Goal: Information Seeking & Learning: Learn about a topic

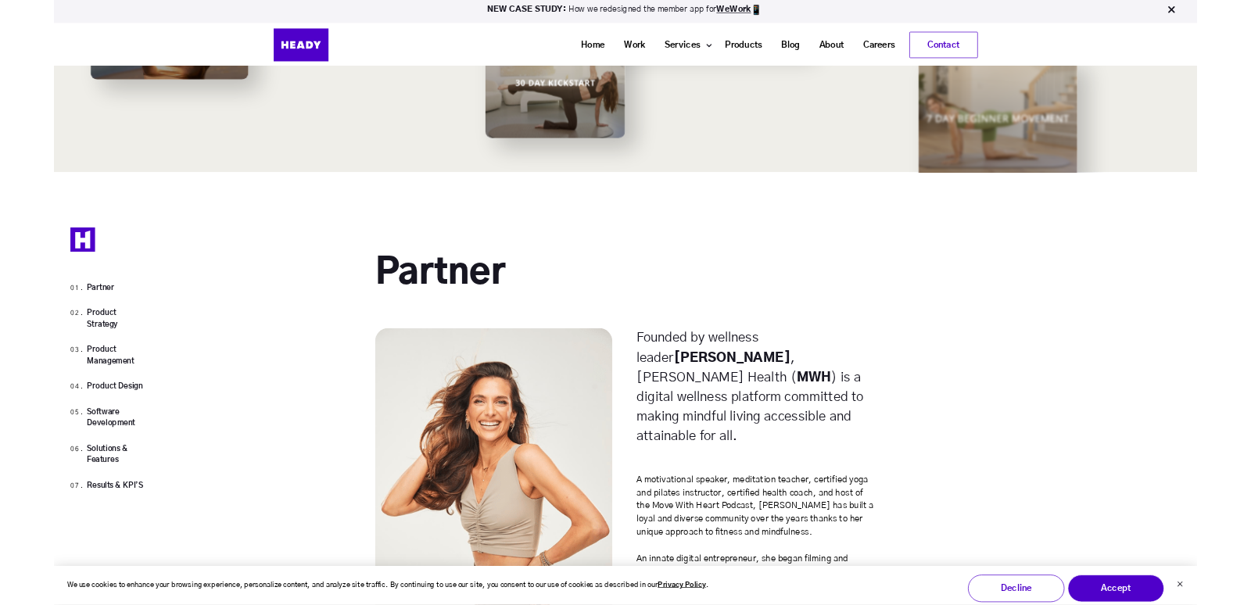
scroll to position [1520, 0]
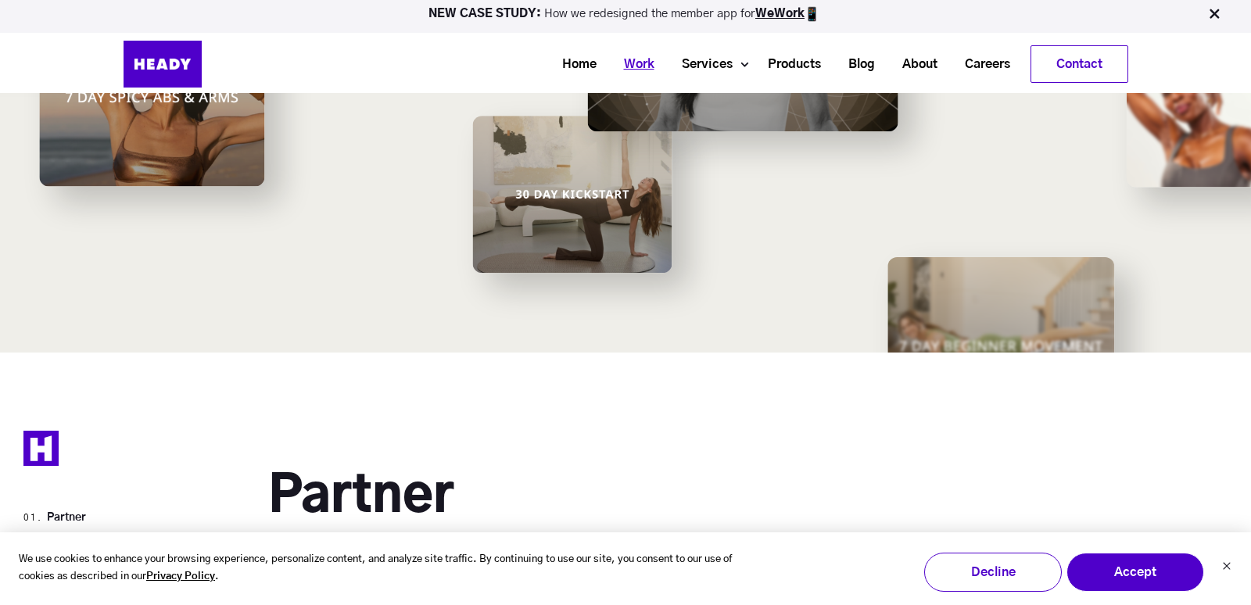
click at [636, 59] on link "Work" at bounding box center [633, 64] width 58 height 29
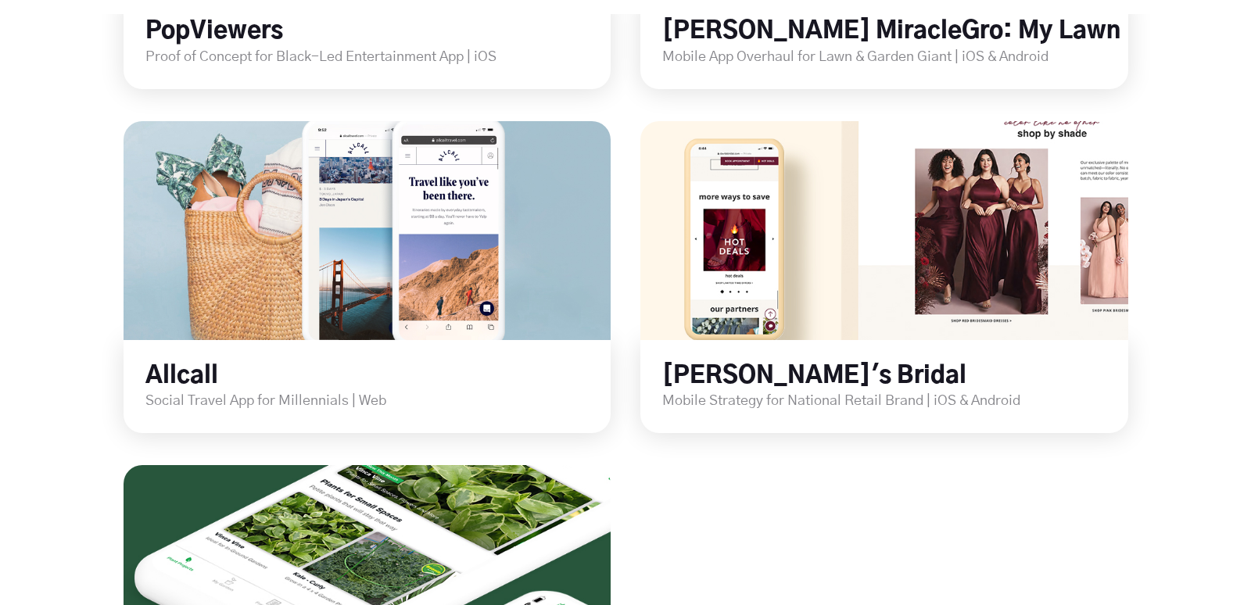
scroll to position [2160, 0]
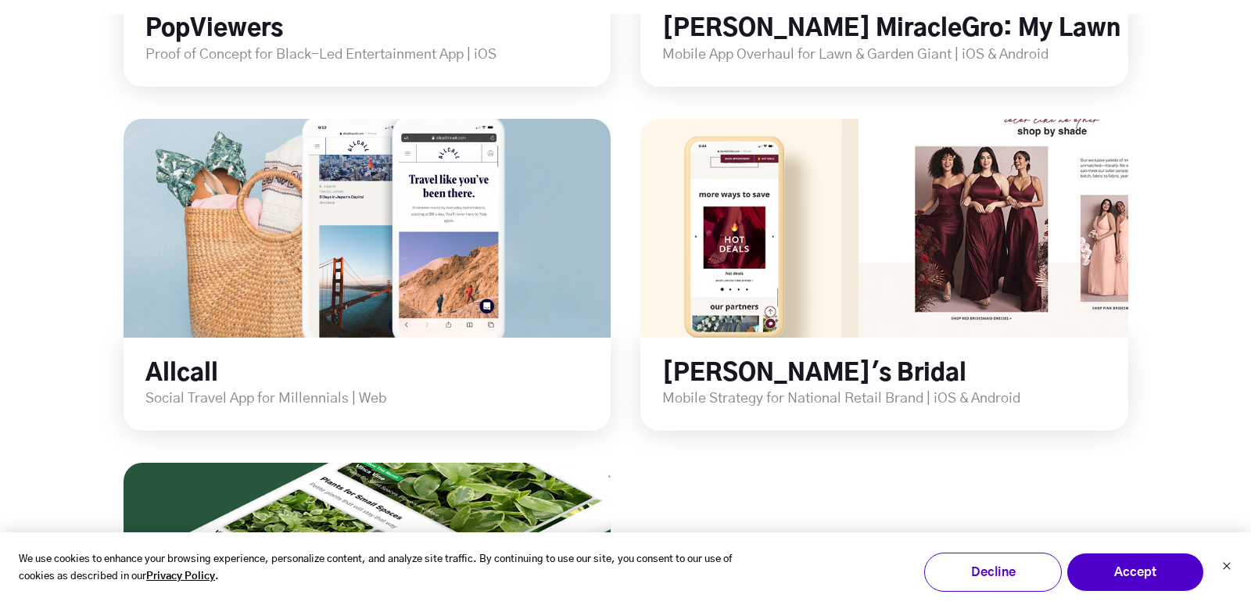
click at [408, 281] on link at bounding box center [367, 228] width 487 height 219
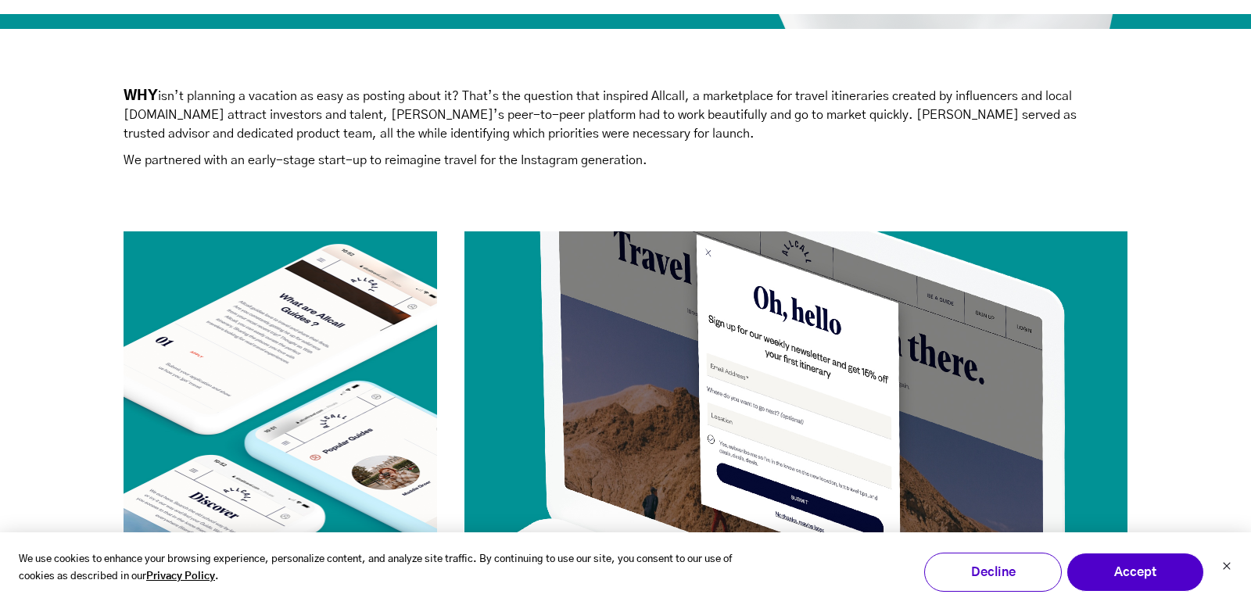
scroll to position [485, 0]
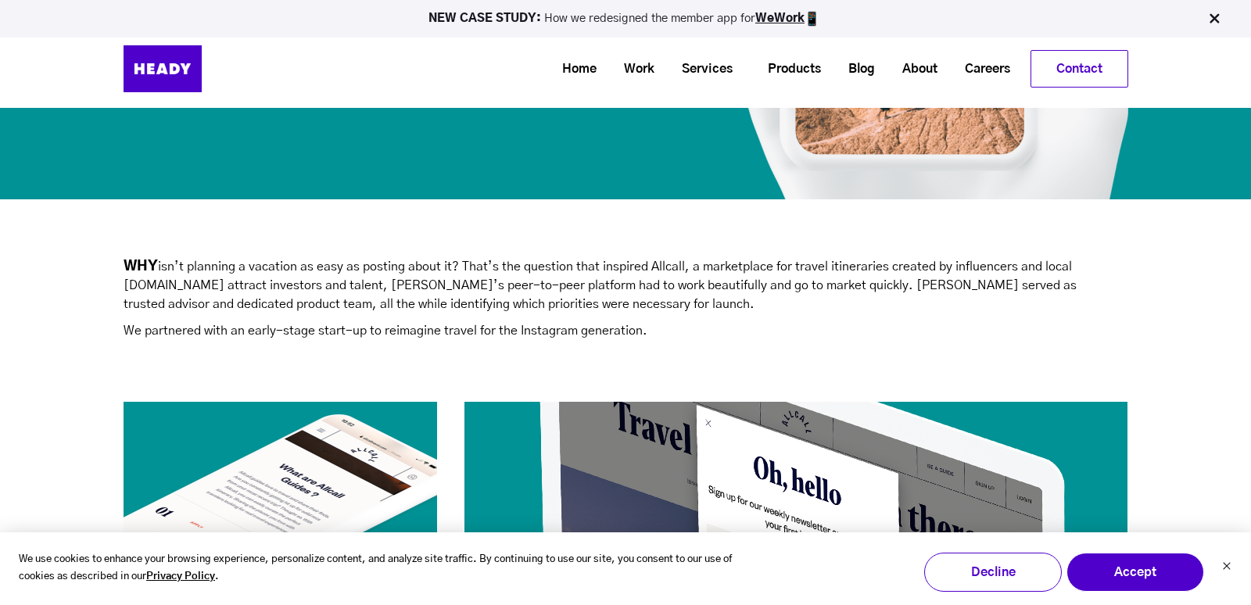
click at [411, 254] on h2 at bounding box center [626, 248] width 1005 height 17
click at [401, 287] on p "WHY isn’t planning a vacation as easy as posting about it? That’s the question …" at bounding box center [612, 285] width 977 height 56
click at [402, 328] on p "We partnered with an early-stage start-up to reimagine travel for the Instagram…" at bounding box center [386, 331] width 524 height 16
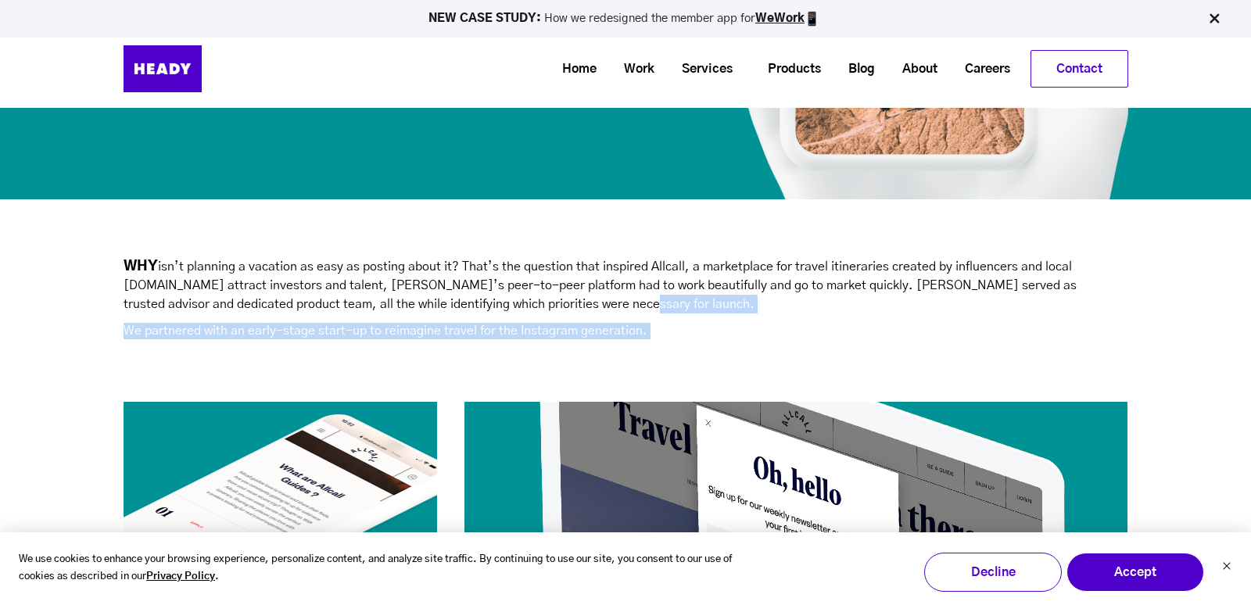
drag, startPoint x: 648, startPoint y: 329, endPoint x: 420, endPoint y: 358, distance: 230.1
copy div "isn’t planning a vacation as easy as posting about it? That’s the question that…"
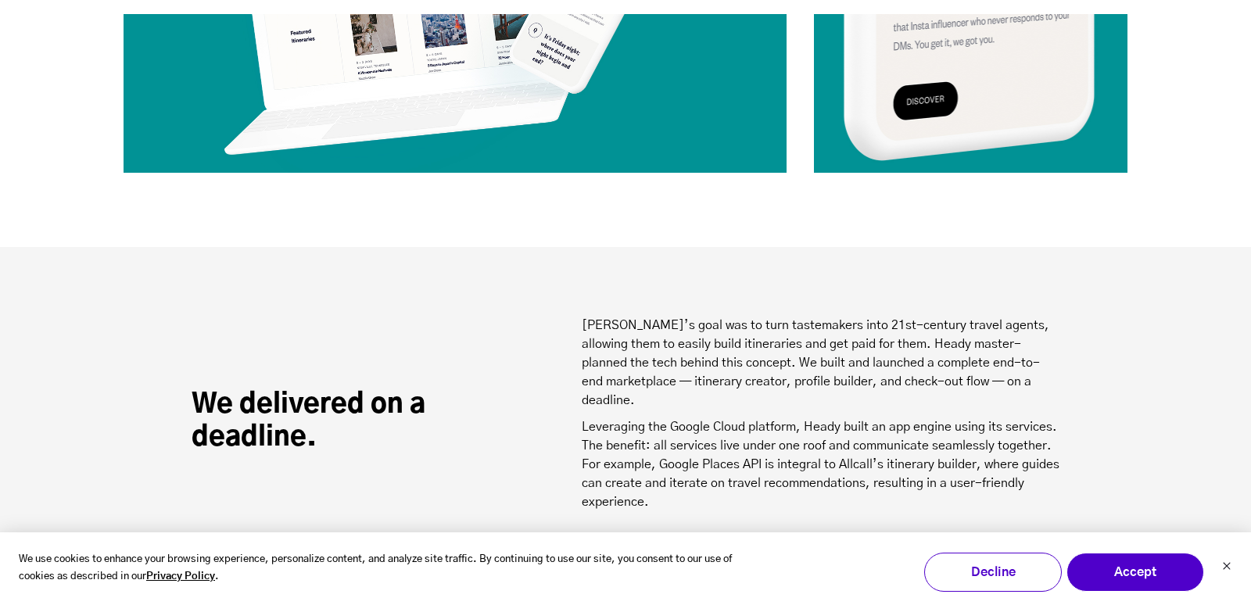
scroll to position [1503, 0]
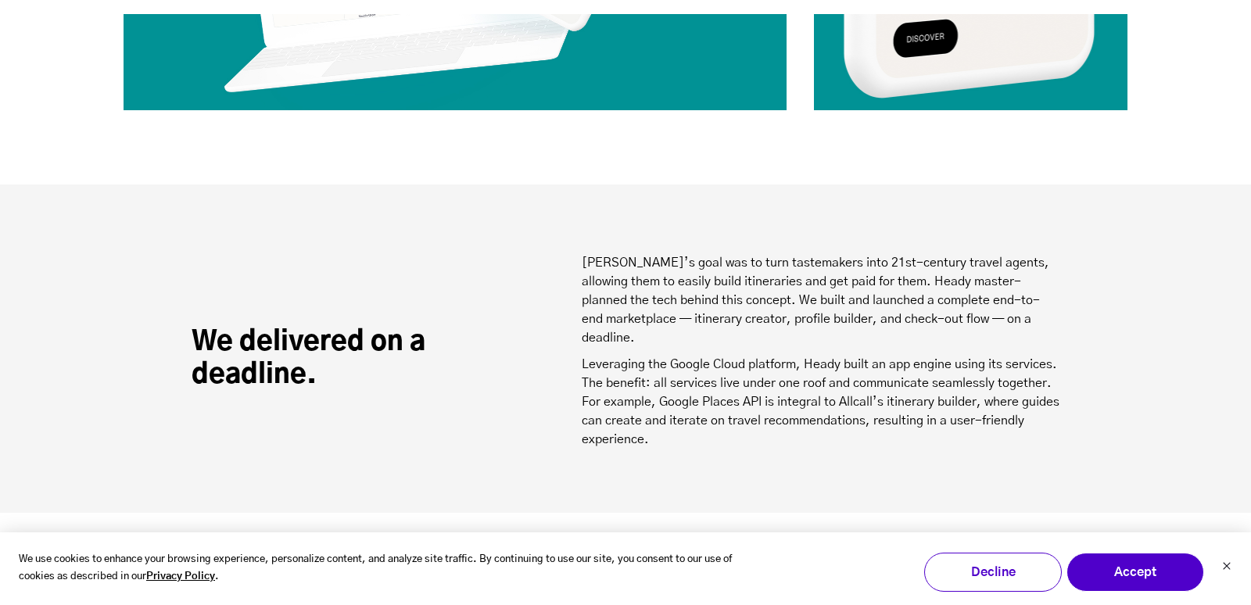
click at [564, 371] on div "We delivered on a deadline." at bounding box center [387, 355] width 391 height 74
click at [628, 370] on p "Leveraging the Google Cloud platform, Heady built an app engine using its servi…" at bounding box center [821, 402] width 478 height 94
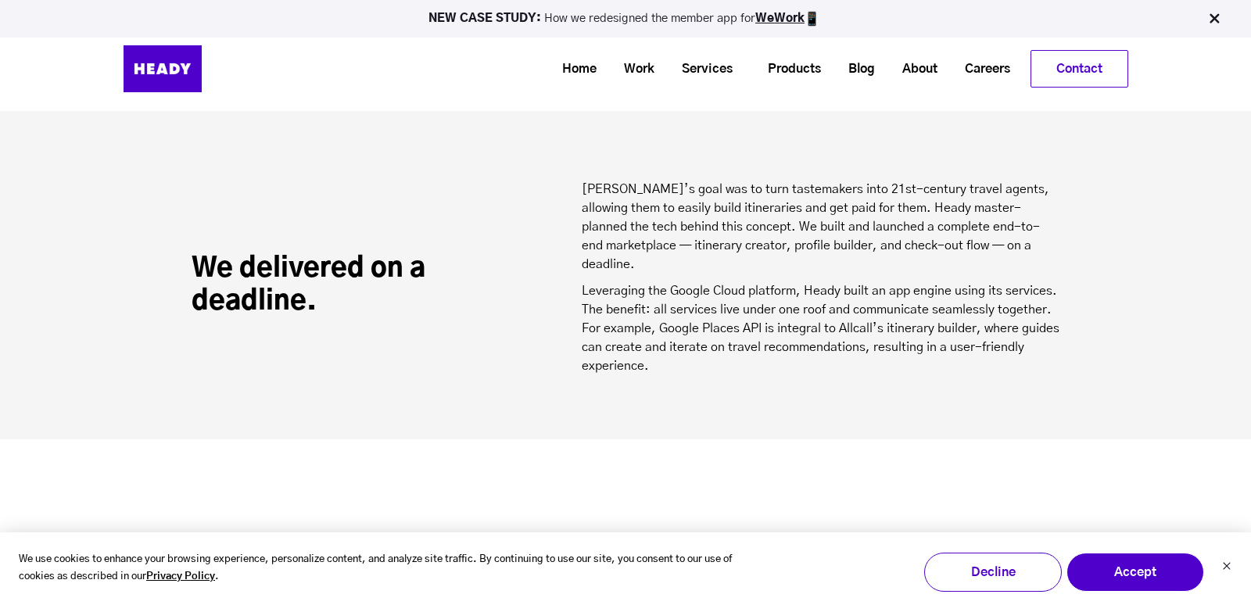
scroll to position [1546, 0]
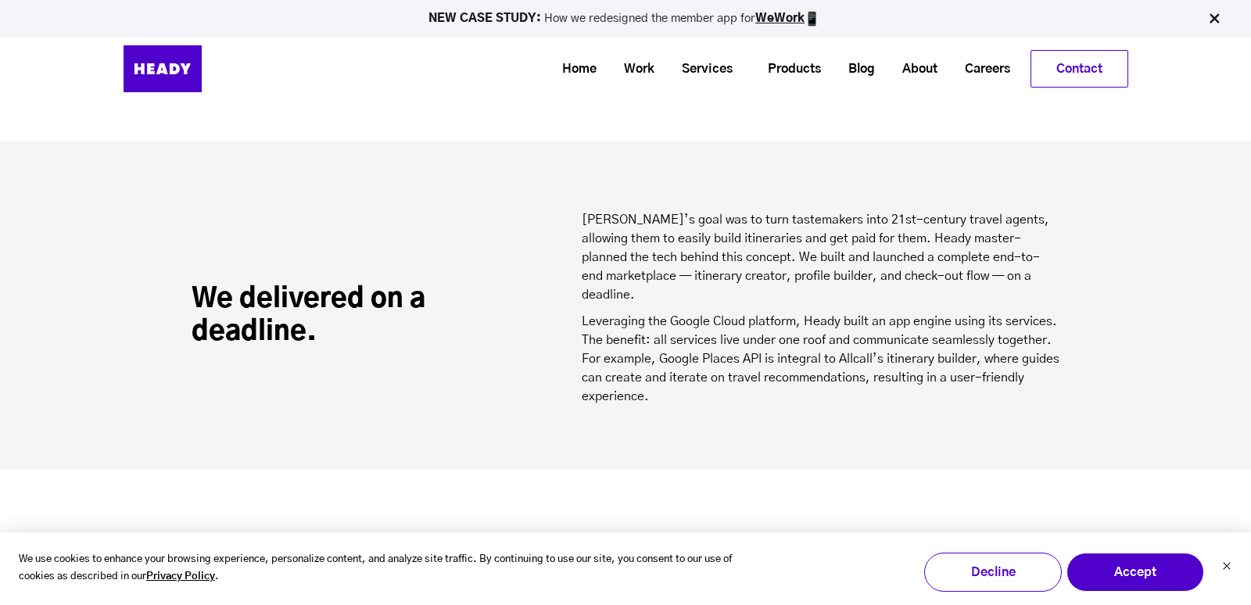
drag, startPoint x: 654, startPoint y: 374, endPoint x: 581, endPoint y: 299, distance: 103.9
click at [581, 299] on div "We delivered on a deadline. [PERSON_NAME]’s goal was to turn tastemakers into 2…" at bounding box center [626, 311] width 869 height 203
click at [625, 322] on p "Leveraging the Google Cloud platform, Heady built an app engine using its servi…" at bounding box center [821, 359] width 478 height 94
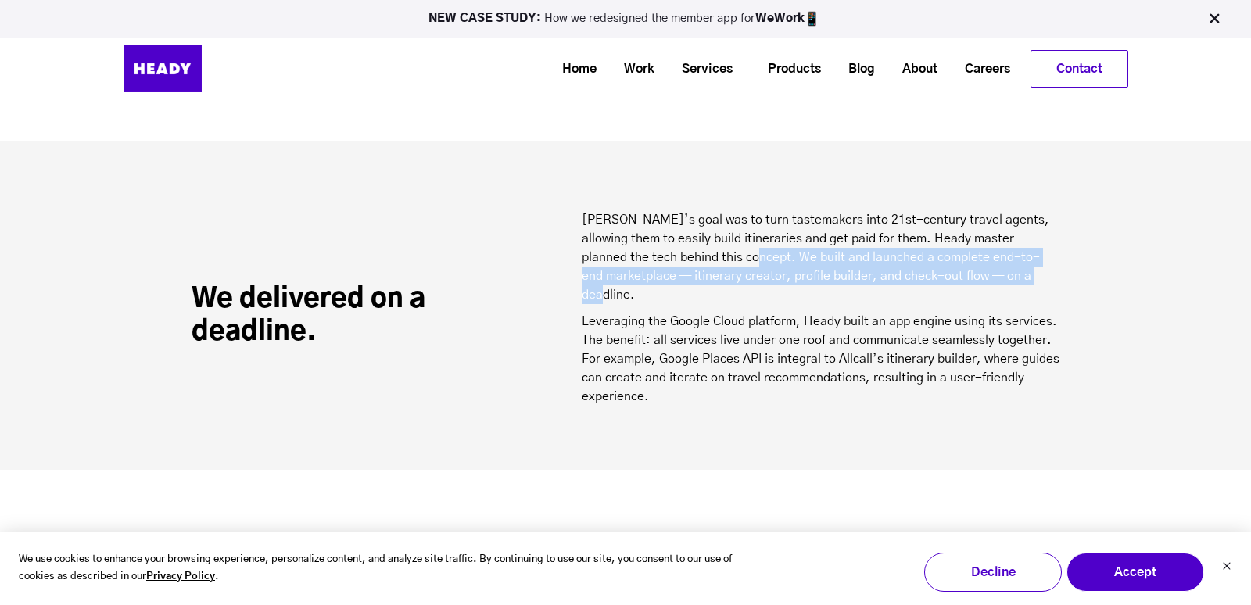
drag, startPoint x: 697, startPoint y: 253, endPoint x: 982, endPoint y: 275, distance: 285.4
click at [982, 275] on p "Allcall’s goal was to turn tastemakers into 21st-century travel agents, allowin…" at bounding box center [821, 257] width 478 height 94
copy p "We built and launched a complete end-to-end marketplace — itinerary creator, pr…"
